Goal: Information Seeking & Learning: Learn about a topic

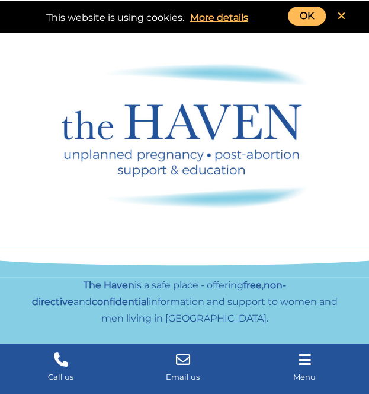
click at [304, 15] on link "OK" at bounding box center [307, 16] width 38 height 19
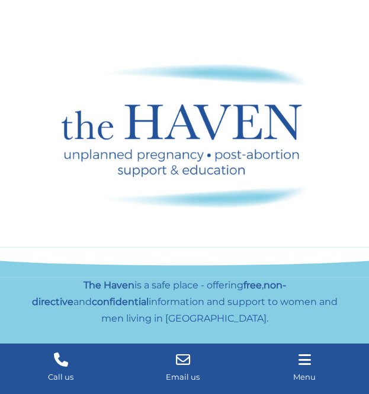
click at [305, 367] on div at bounding box center [304, 359] width 103 height 17
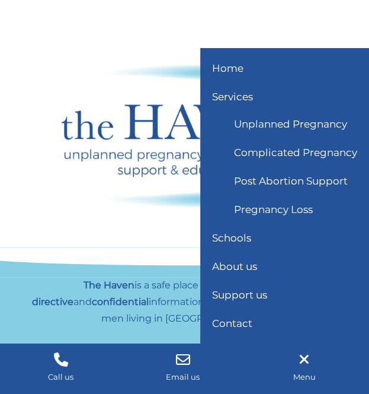
click at [278, 212] on link "Pregnancy Loss" at bounding box center [273, 209] width 79 height 12
